Goal: Task Accomplishment & Management: Manage account settings

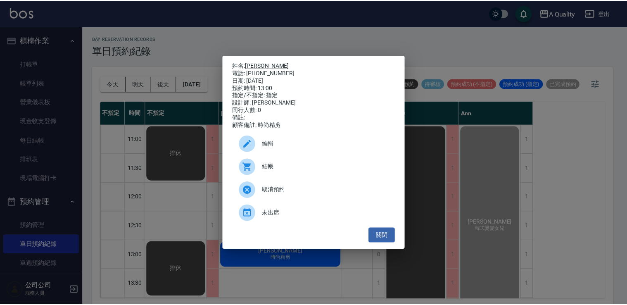
scroll to position [41, 0]
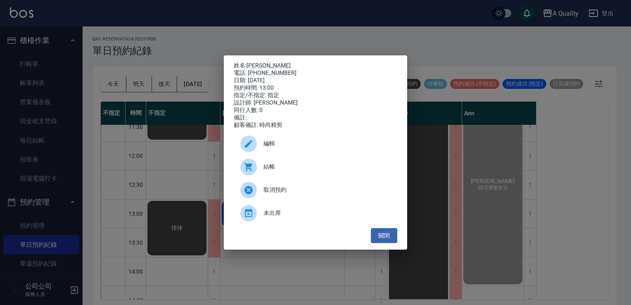
click at [499, 212] on div "姓名: 蕭羽容 電話: 0988534352 日期: 2025/08/17 預約時間: 13:00 指定/不指定: 指定 設計師: Taylor 同行人數: …" at bounding box center [315, 152] width 631 height 305
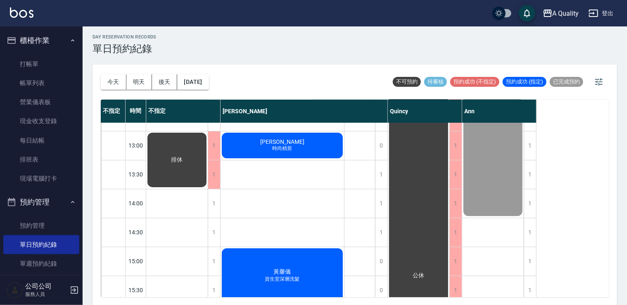
scroll to position [83, 0]
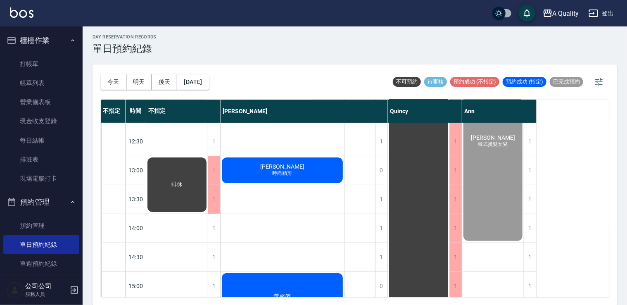
click at [208, 97] on div "蕭羽容 時尚精剪" at bounding box center [177, 68] width 62 height 57
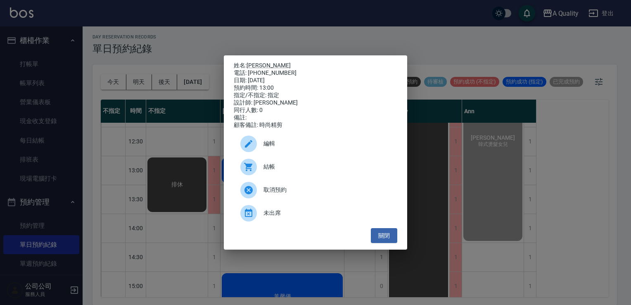
click at [289, 169] on span "結帳" at bounding box center [326, 166] width 127 height 9
click at [386, 241] on button "關閉" at bounding box center [384, 235] width 26 height 15
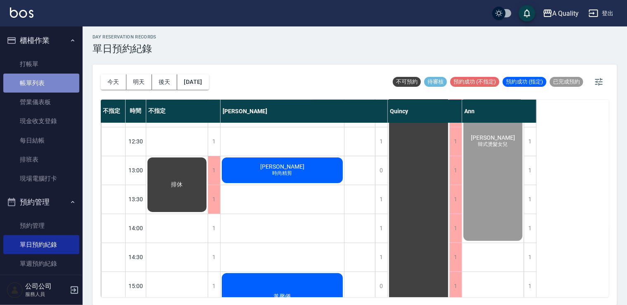
click at [47, 83] on link "帳單列表" at bounding box center [41, 82] width 76 height 19
click at [46, 83] on link "帳單列表" at bounding box center [41, 82] width 76 height 19
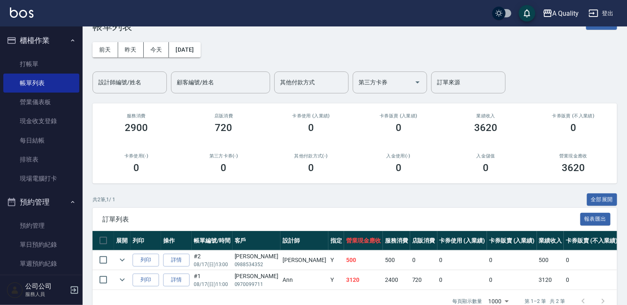
scroll to position [47, 0]
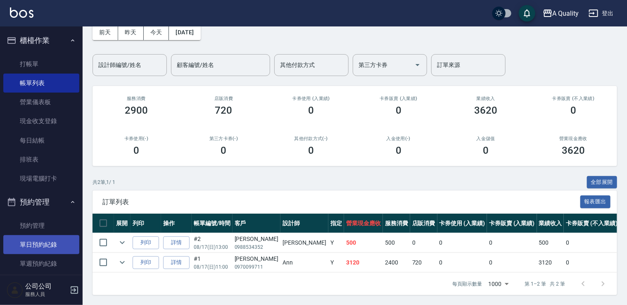
click at [52, 247] on link "單日預約紀錄" at bounding box center [41, 244] width 76 height 19
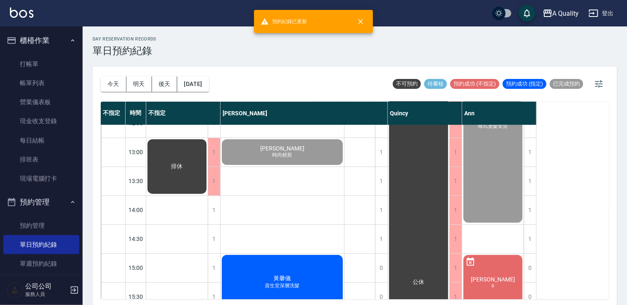
scroll to position [165, 0]
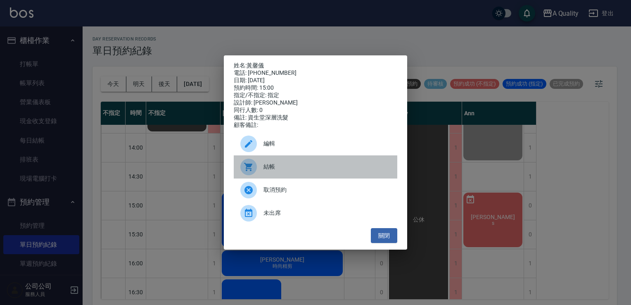
click at [337, 166] on span "結帳" at bounding box center [326, 166] width 127 height 9
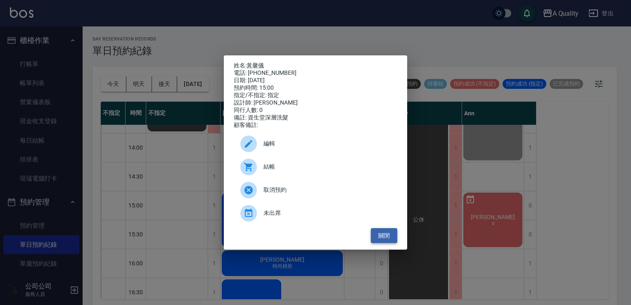
click at [384, 235] on button "關閉" at bounding box center [384, 235] width 26 height 15
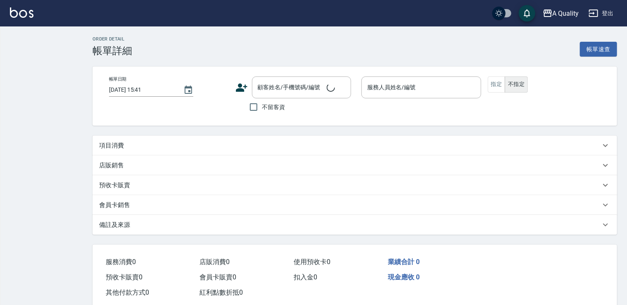
type input "2025/08/17 13:00"
type input "[PERSON_NAME](無代號)"
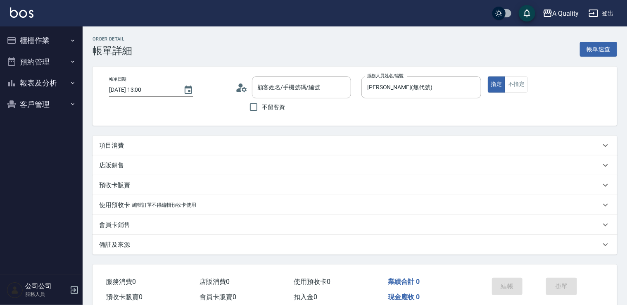
type input "蕭羽容/0988534352/"
click at [124, 143] on div "項目消費" at bounding box center [349, 145] width 501 height 9
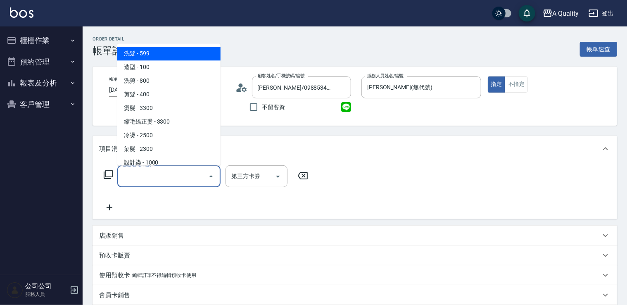
drag, startPoint x: 131, startPoint y: 171, endPoint x: 130, endPoint y: 133, distance: 38.4
click at [130, 171] on input "服務名稱/代號" at bounding box center [162, 176] width 83 height 14
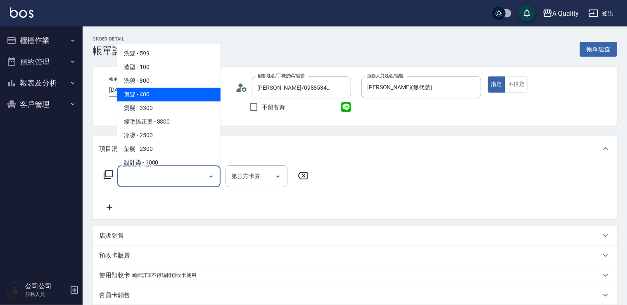
click at [144, 96] on span "剪髮 - 400" at bounding box center [168, 95] width 103 height 14
type input "剪髮(201)"
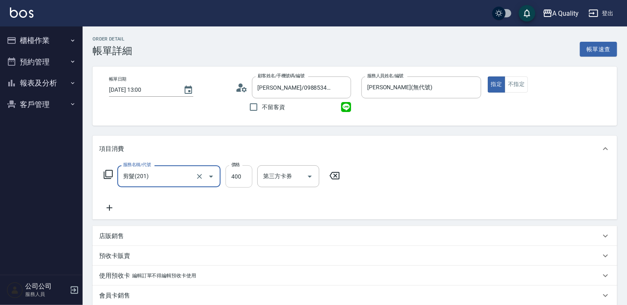
click at [243, 179] on input "400" at bounding box center [238, 176] width 27 height 22
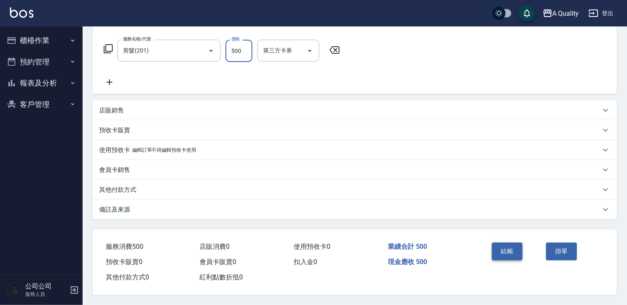
type input "500"
drag, startPoint x: 516, startPoint y: 245, endPoint x: 511, endPoint y: 244, distance: 5.1
click at [516, 245] on button "結帳" at bounding box center [507, 250] width 31 height 17
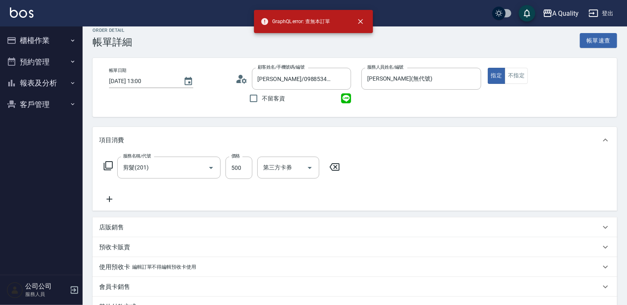
scroll to position [0, 0]
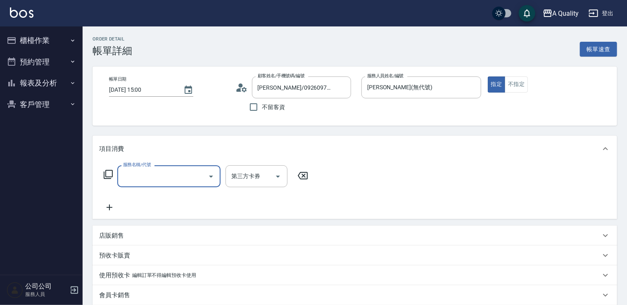
drag, startPoint x: 192, startPoint y: 173, endPoint x: 188, endPoint y: 166, distance: 7.4
click at [189, 167] on div "服務名稱/代號" at bounding box center [168, 176] width 103 height 22
drag, startPoint x: 156, startPoint y: 184, endPoint x: 156, endPoint y: 174, distance: 9.9
click at [156, 183] on div "服務名稱/代號" at bounding box center [168, 176] width 103 height 22
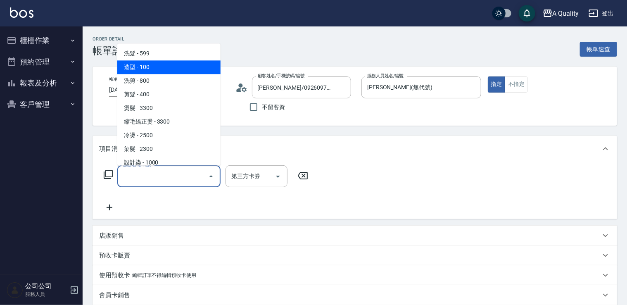
click at [183, 65] on span "造型 - 100" at bounding box center [168, 67] width 103 height 14
drag, startPoint x: 172, startPoint y: 182, endPoint x: 170, endPoint y: 112, distance: 69.8
click at [172, 176] on input "造型(102)" at bounding box center [157, 176] width 73 height 14
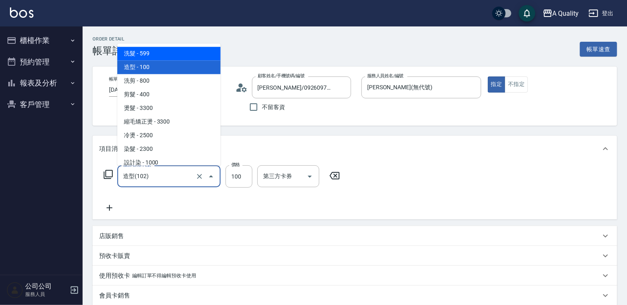
drag, startPoint x: 168, startPoint y: 56, endPoint x: 177, endPoint y: 59, distance: 9.1
click at [168, 56] on span "洗髮 - 599" at bounding box center [168, 54] width 103 height 14
type input "洗髮(101)"
type input "599"
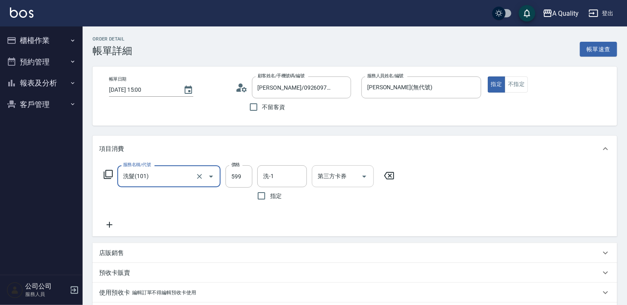
click at [281, 176] on input "洗-1" at bounding box center [282, 176] width 42 height 14
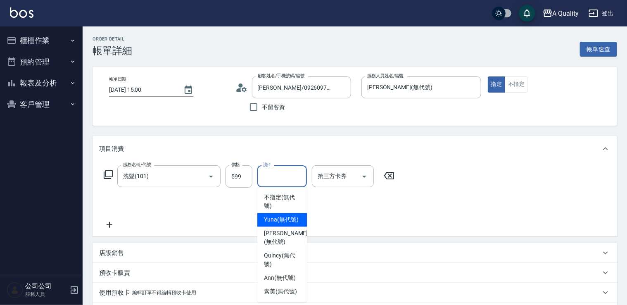
click at [287, 218] on span "Yuna (無代號)" at bounding box center [281, 220] width 35 height 9
type input "Yuna(無代號)"
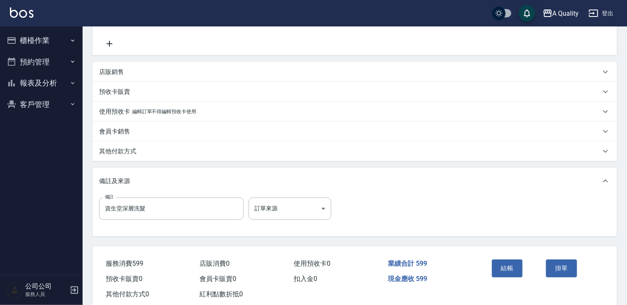
scroll to position [200, 0]
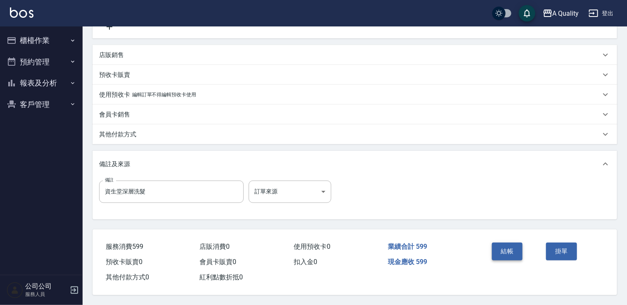
click at [498, 249] on button "結帳" at bounding box center [507, 250] width 31 height 17
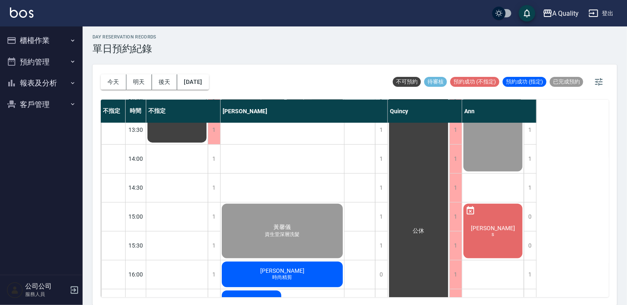
scroll to position [165, 0]
